Goal: Information Seeking & Learning: Learn about a topic

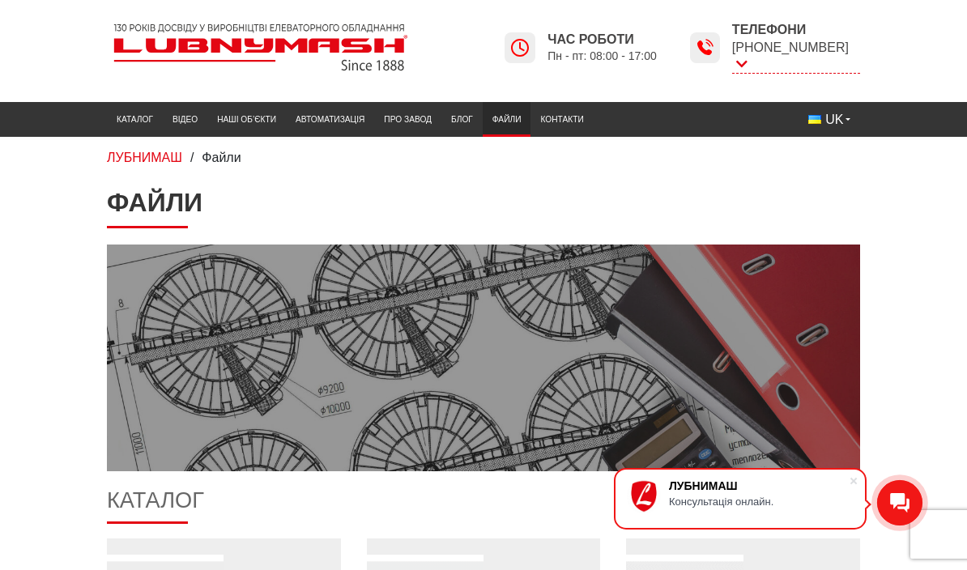
click at [137, 122] on link "Каталог" at bounding box center [135, 119] width 56 height 27
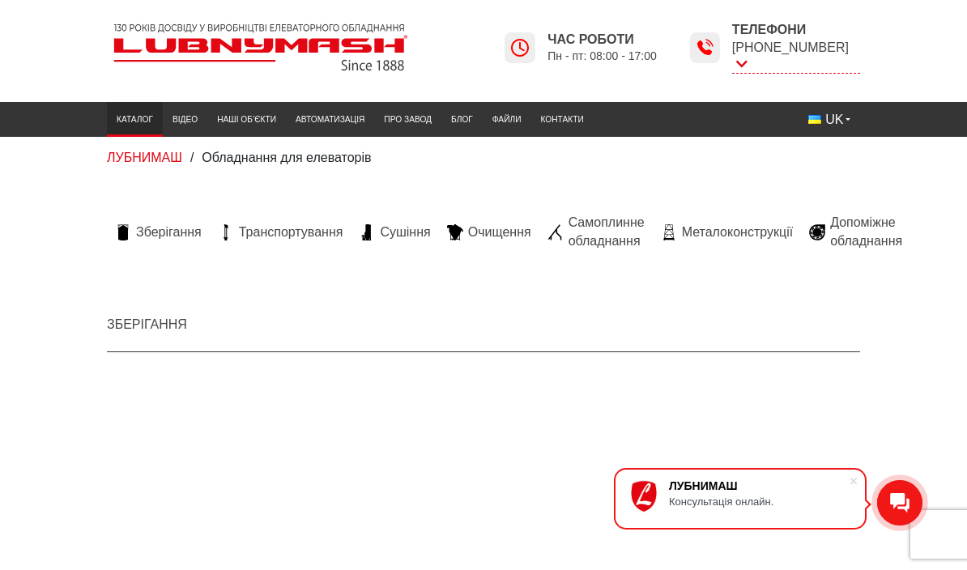
click at [487, 226] on span "Очищення" at bounding box center [499, 233] width 63 height 18
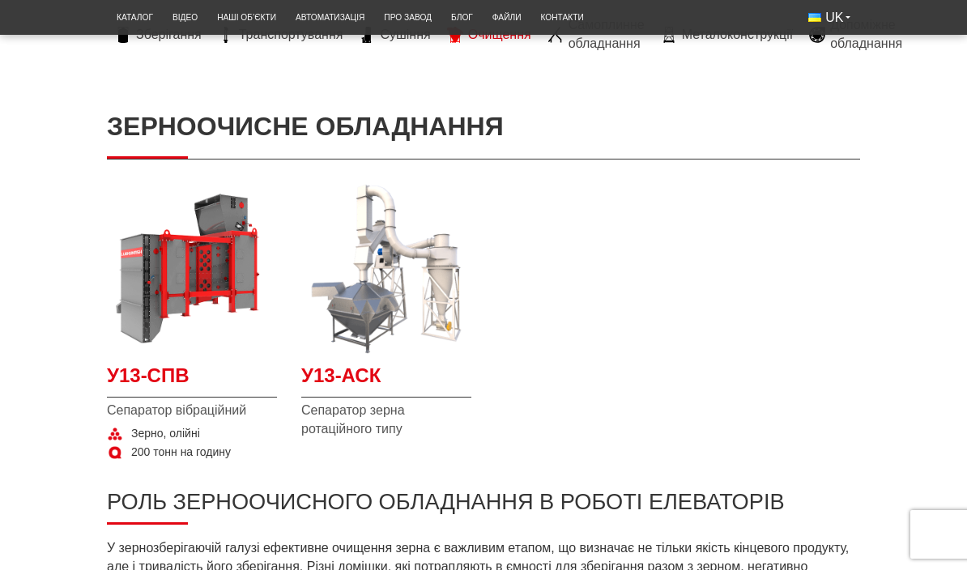
scroll to position [197, 0]
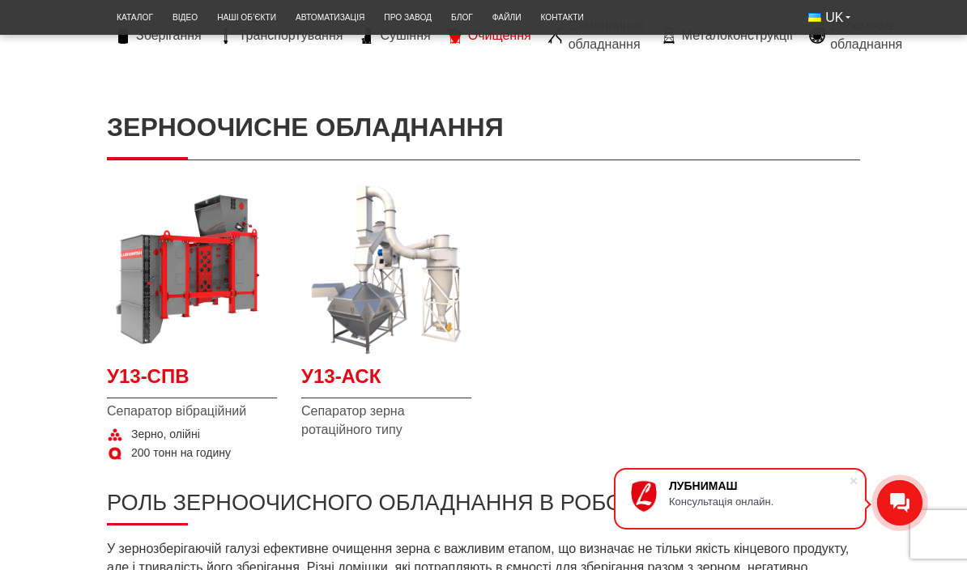
click at [376, 306] on img at bounding box center [386, 270] width 170 height 170
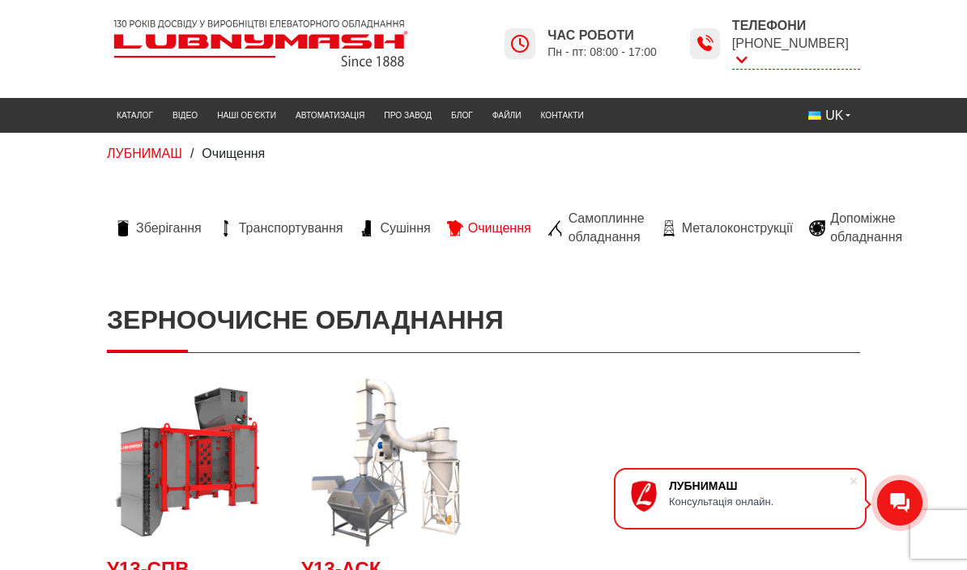
scroll to position [0, 0]
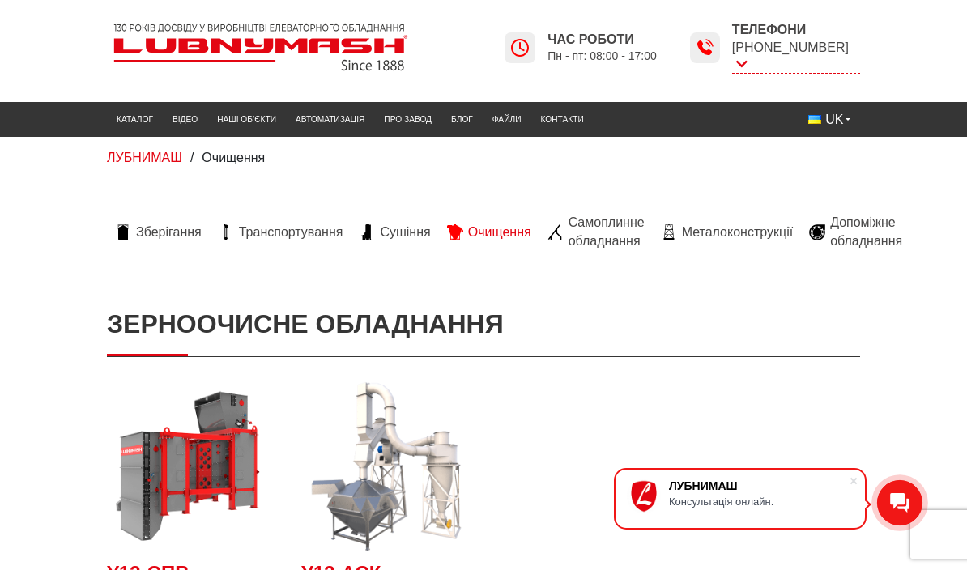
click at [620, 230] on span "Самоплинне обладнання" at bounding box center [607, 232] width 76 height 36
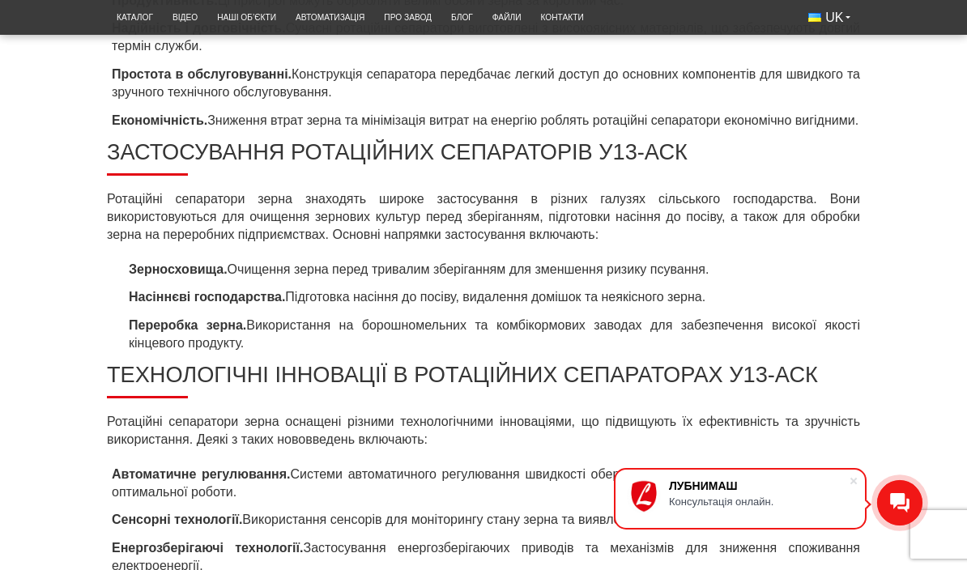
scroll to position [1222, 0]
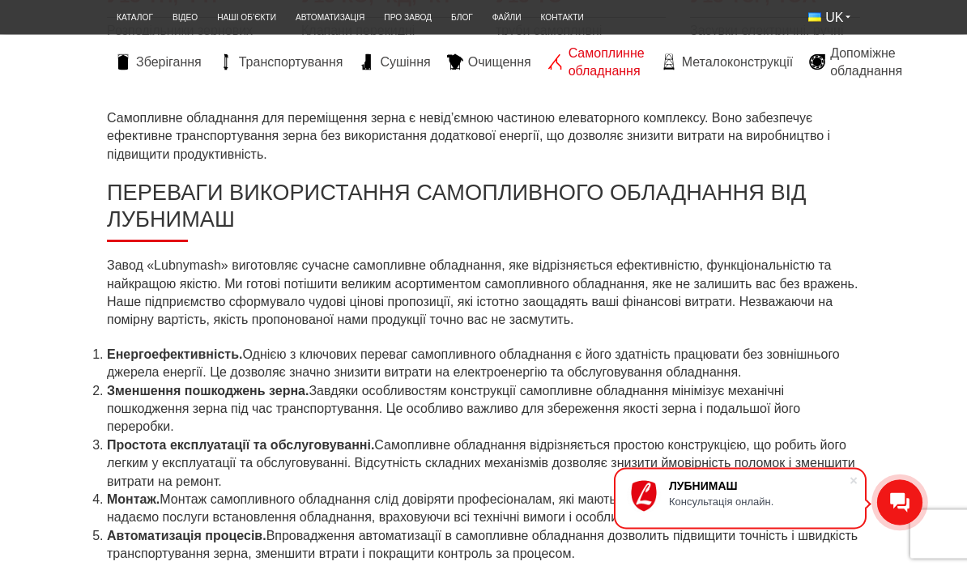
scroll to position [584, 0]
click at [127, 26] on link "Каталог" at bounding box center [135, 17] width 56 height 27
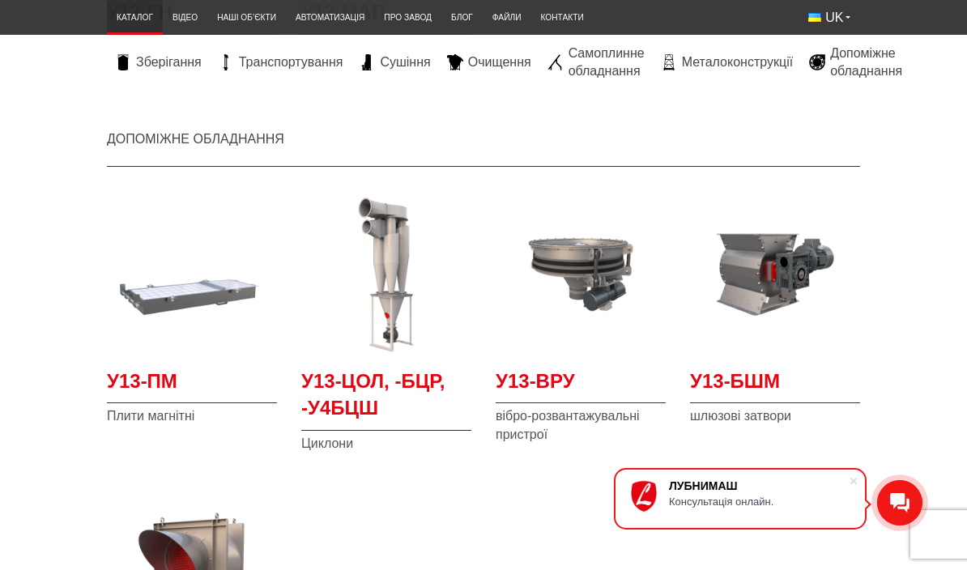
scroll to position [3551, 0]
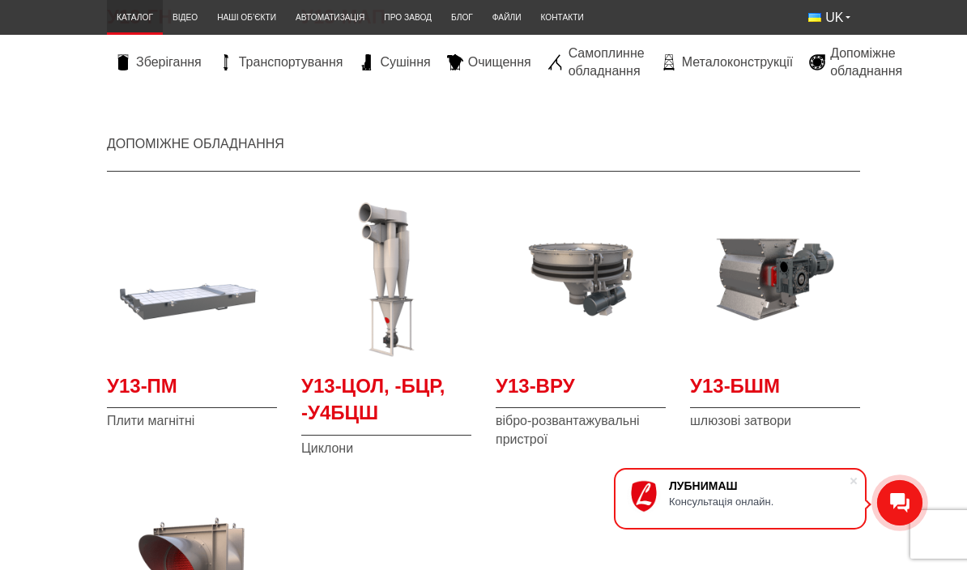
click at [352, 381] on span "У13-ЦОЛ, -БЦР, -У4БЦШ" at bounding box center [386, 404] width 170 height 63
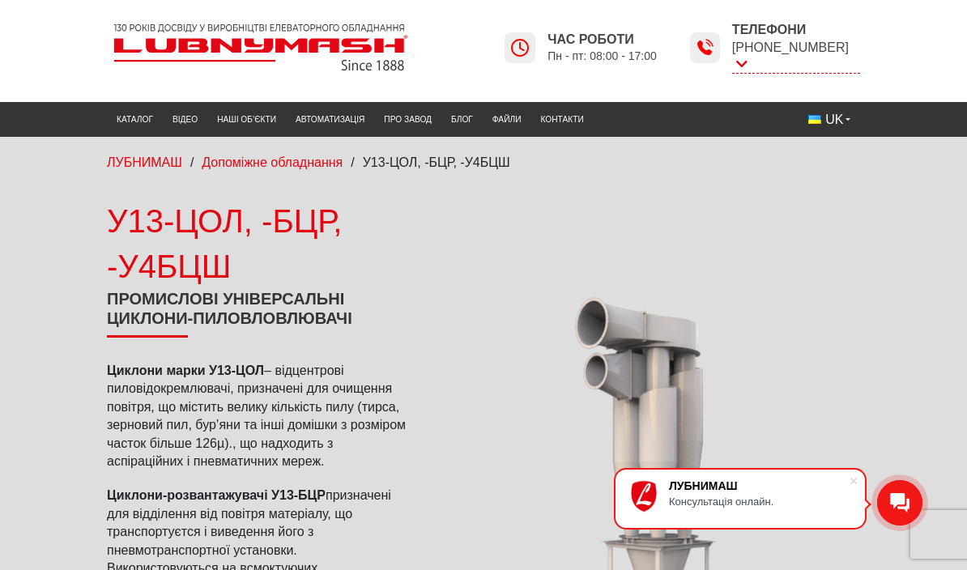
click at [137, 124] on link "Каталог" at bounding box center [135, 119] width 56 height 27
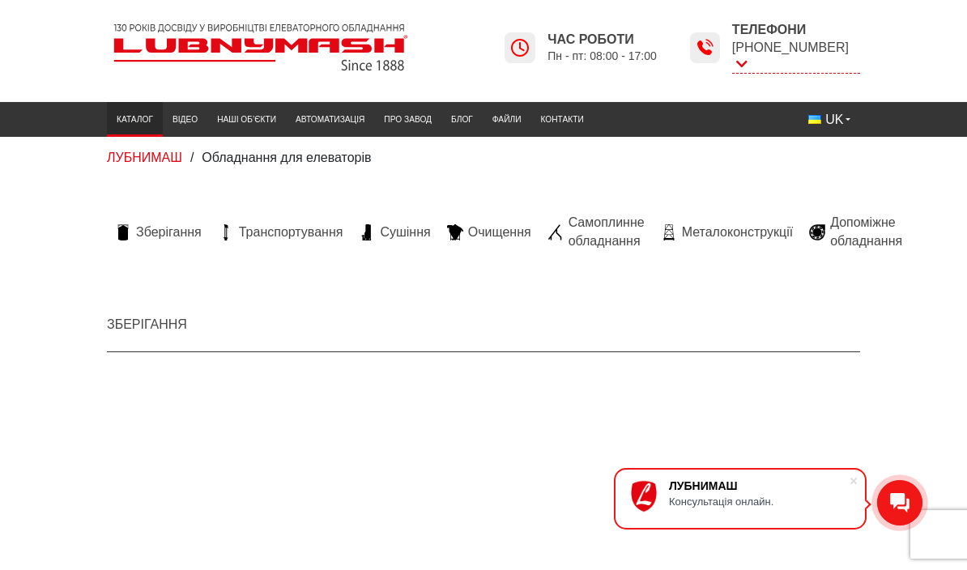
click at [459, 228] on icon at bounding box center [455, 232] width 16 height 16
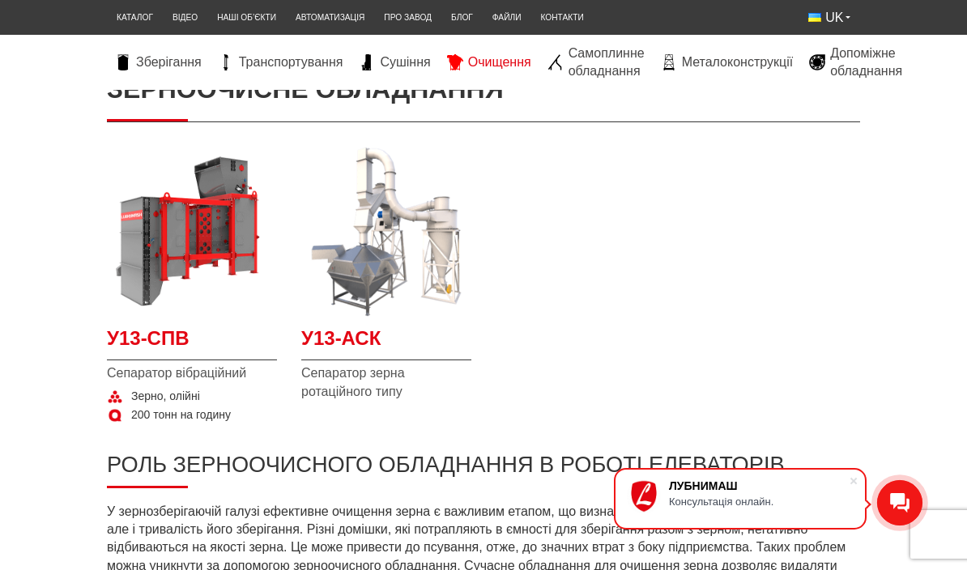
scroll to position [240, 0]
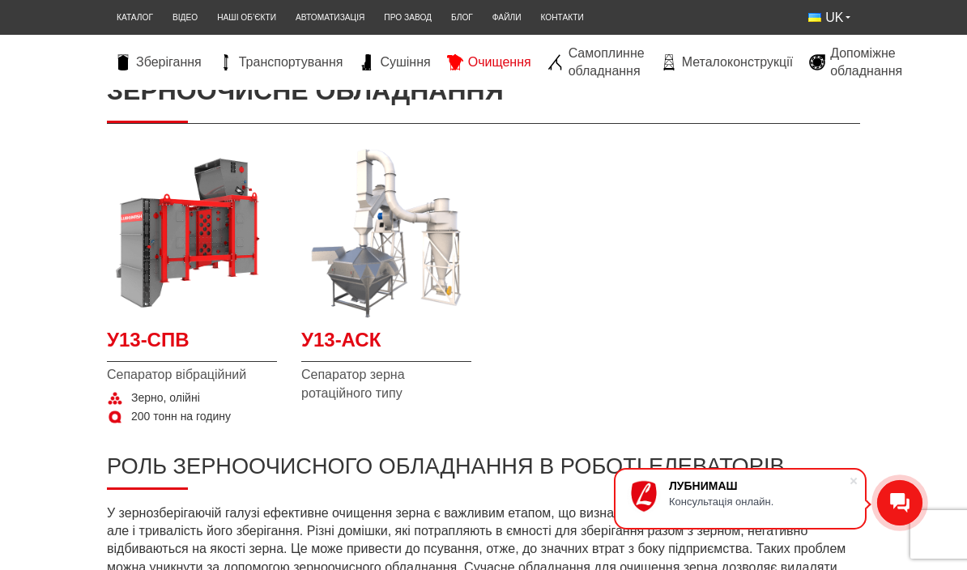
click at [151, 280] on img at bounding box center [192, 233] width 170 height 170
